Goal: Task Accomplishment & Management: Manage account settings

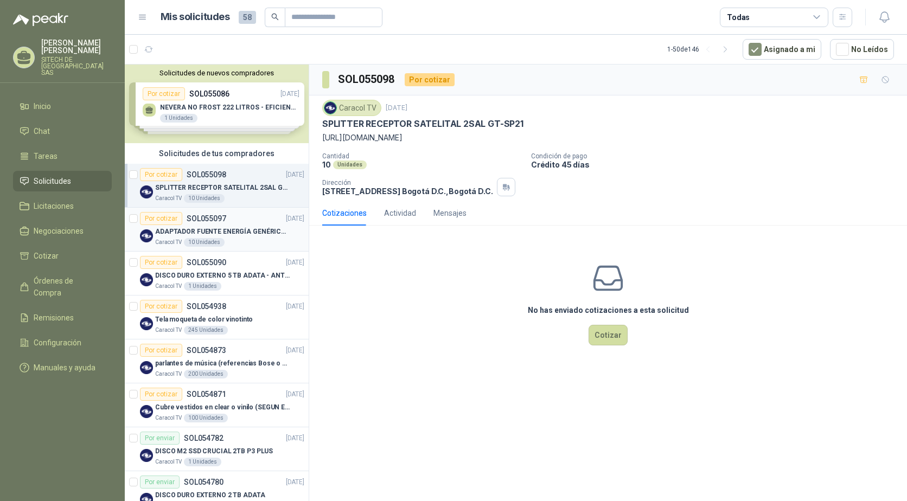
click at [171, 229] on p "ADAPTADOR FUENTE ENERGÍA GENÉRICO 24V 1A" at bounding box center [222, 232] width 135 height 10
click at [201, 184] on p "SPLITTER RECEPTOR SATELITAL 2SAL GT-SP21" at bounding box center [222, 188] width 135 height 10
click at [199, 278] on p "DISCO DURO EXTERNO 5 TB ADATA - ANTIGOLPES" at bounding box center [222, 276] width 135 height 10
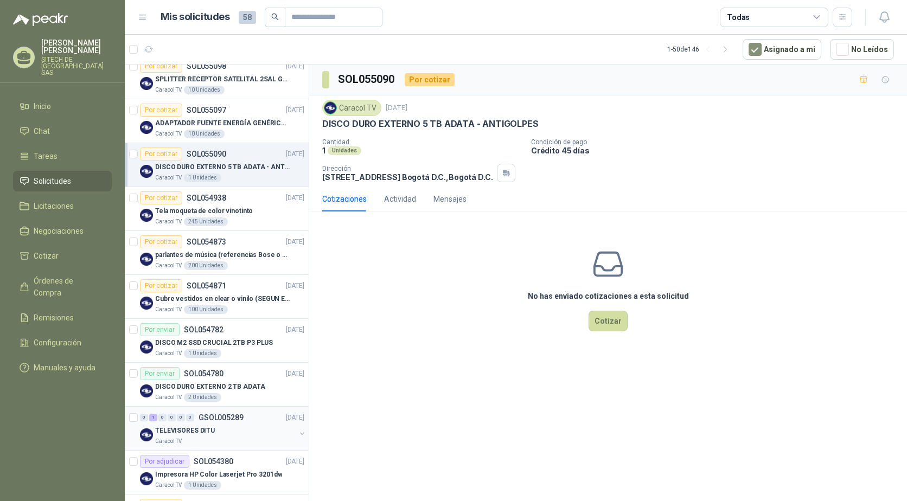
scroll to position [163, 0]
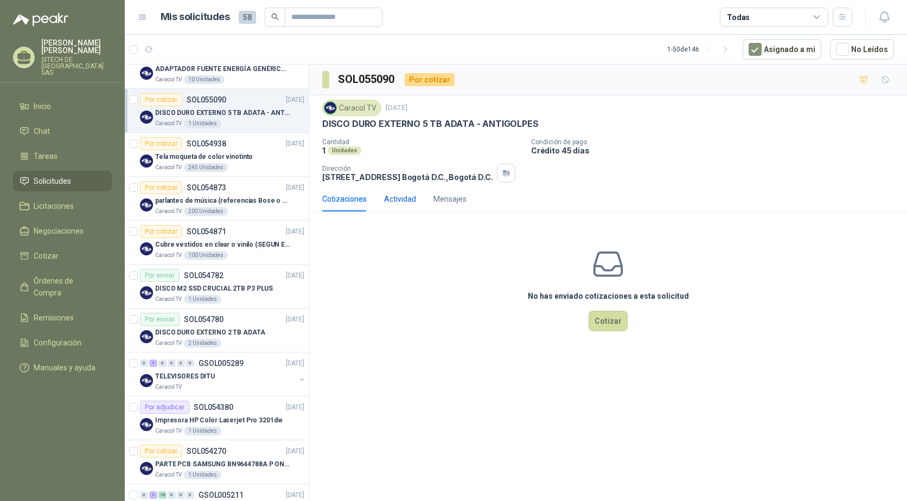
click at [404, 195] on div "Actividad" at bounding box center [400, 199] width 32 height 12
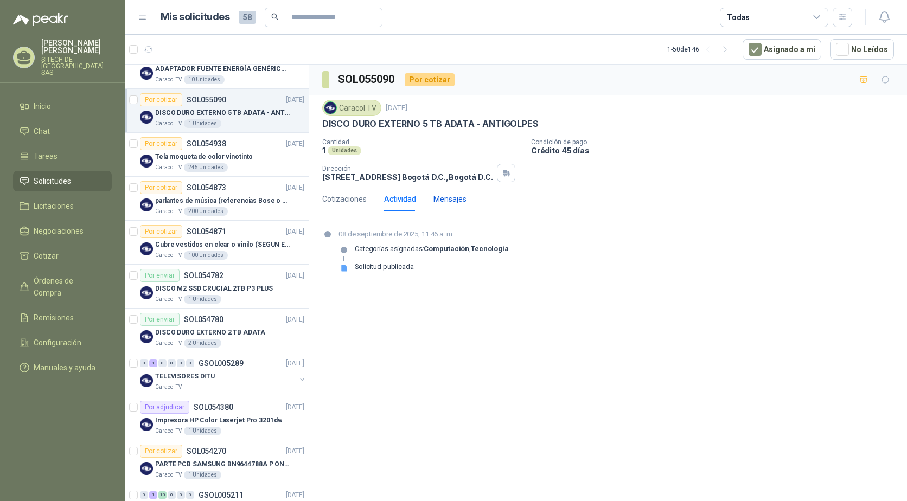
click at [448, 198] on div "Mensajes" at bounding box center [450, 199] width 33 height 12
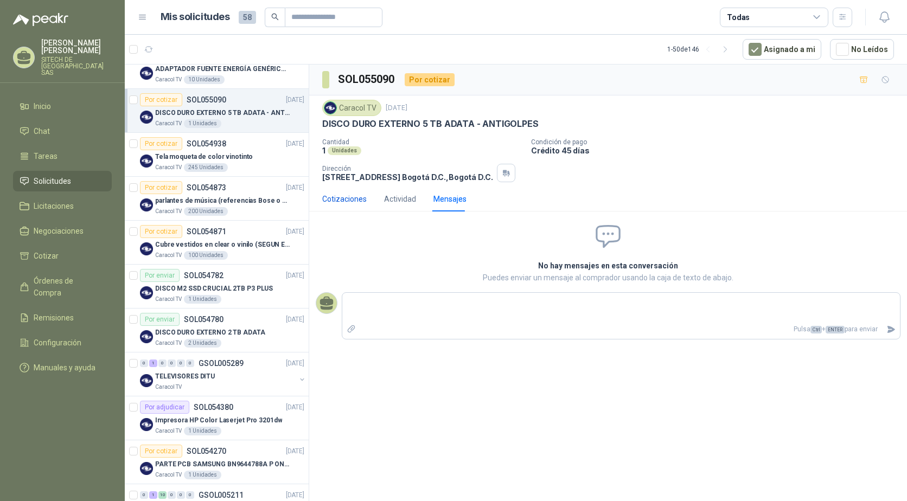
click at [338, 196] on div "Cotizaciones" at bounding box center [344, 199] width 45 height 12
